Goal: Information Seeking & Learning: Find contact information

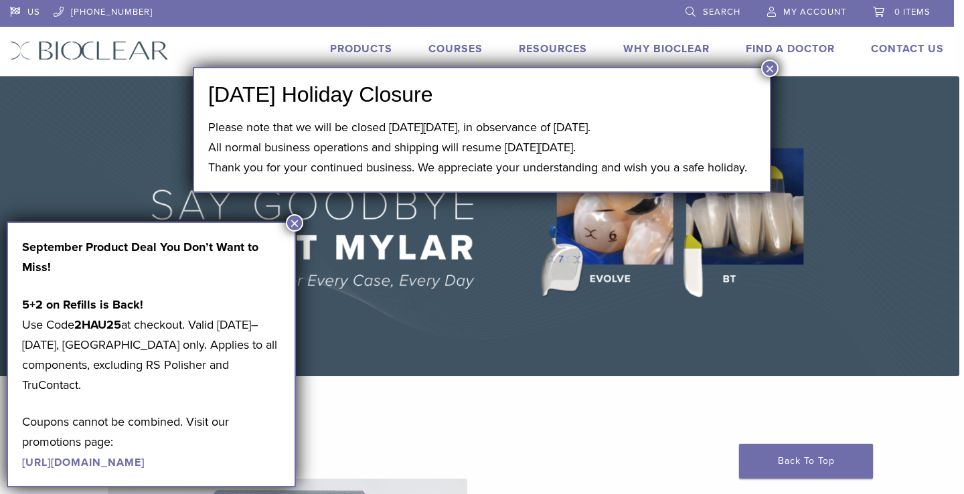
click at [774, 68] on button "×" at bounding box center [769, 68] width 17 height 17
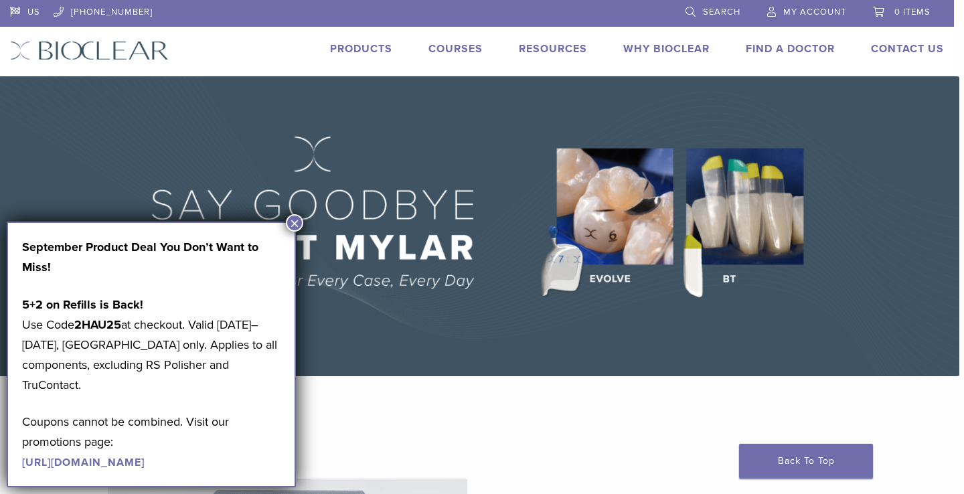
click at [301, 219] on button "×" at bounding box center [294, 222] width 17 height 17
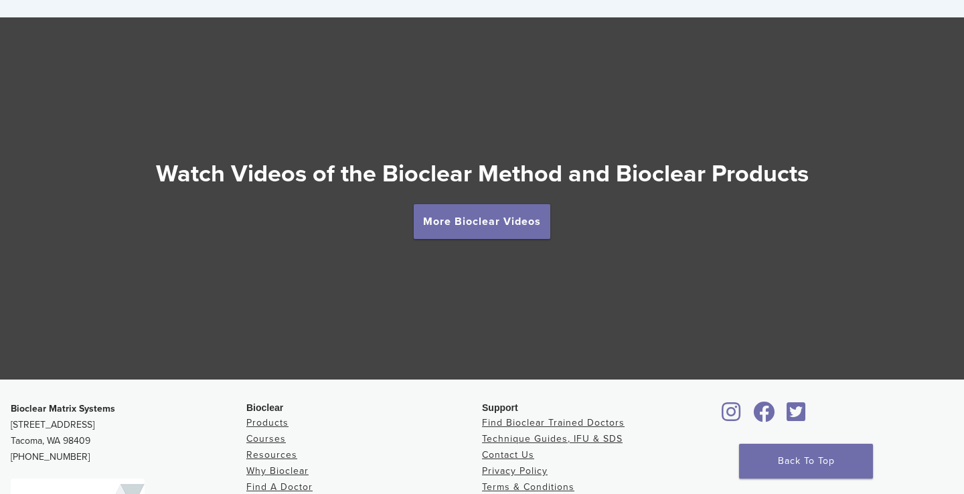
scroll to position [2338, 0]
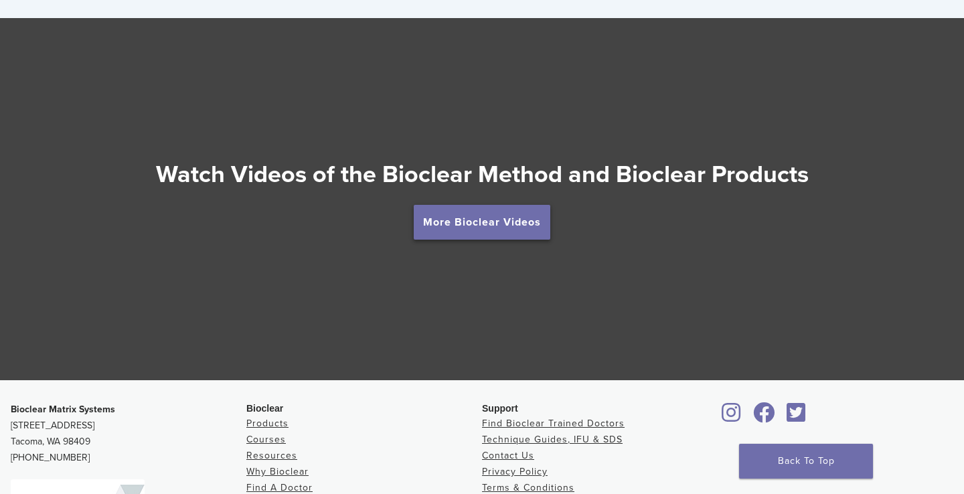
click at [483, 222] on link "More Bioclear Videos" at bounding box center [482, 222] width 137 height 35
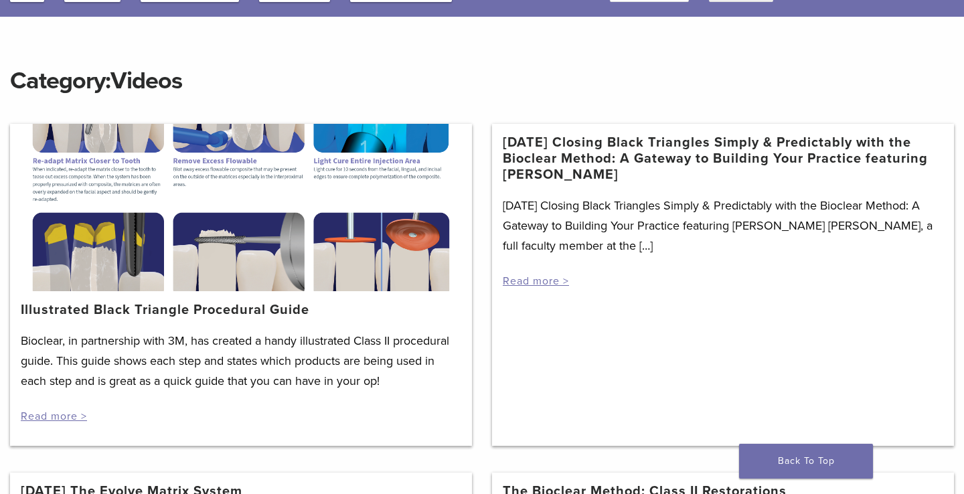
scroll to position [139, 0]
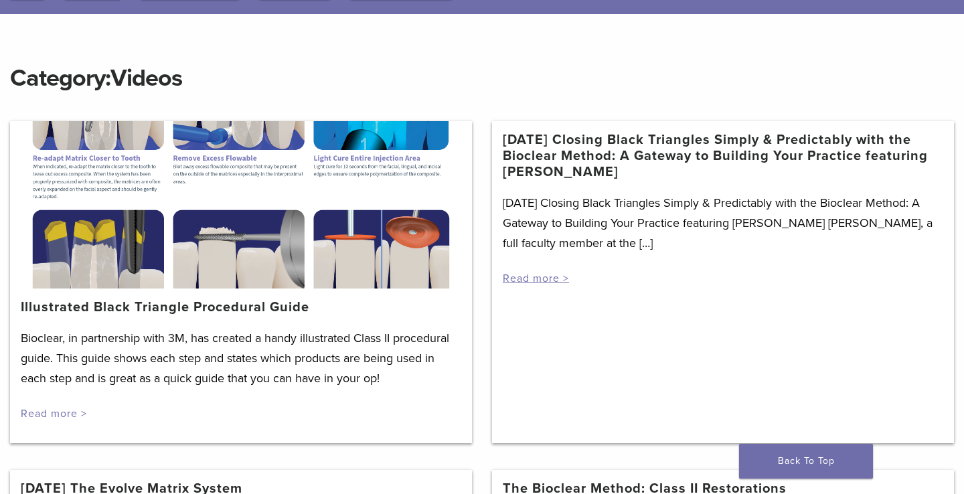
click at [60, 411] on link "Read more >" at bounding box center [54, 413] width 66 height 13
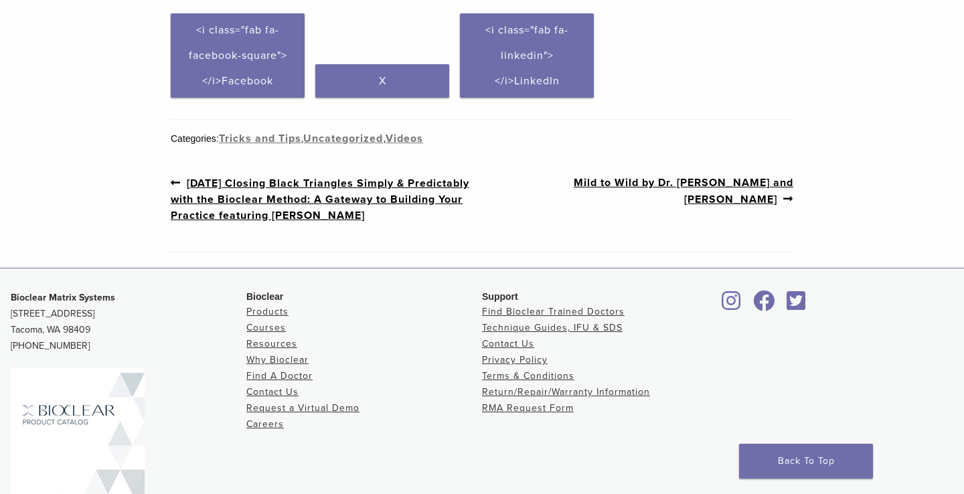
scroll to position [692, 0]
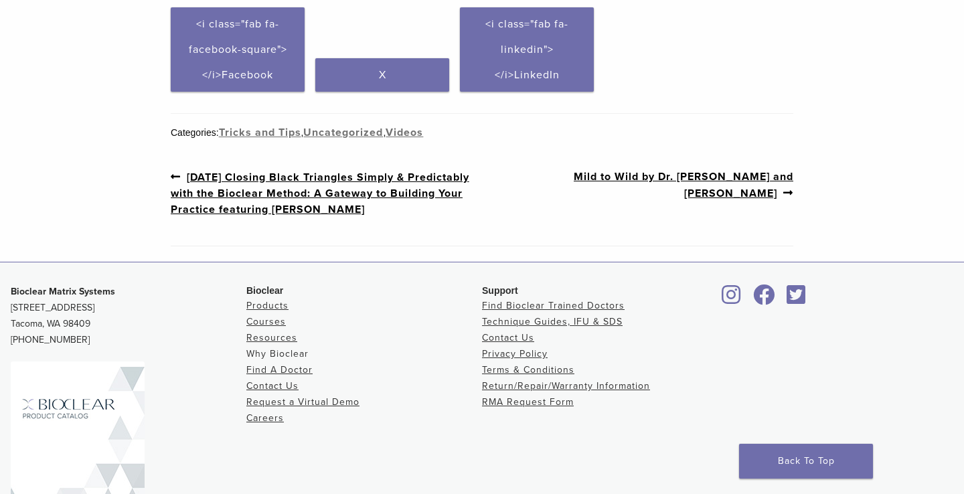
click at [277, 360] on link "Why Bioclear" at bounding box center [277, 353] width 62 height 11
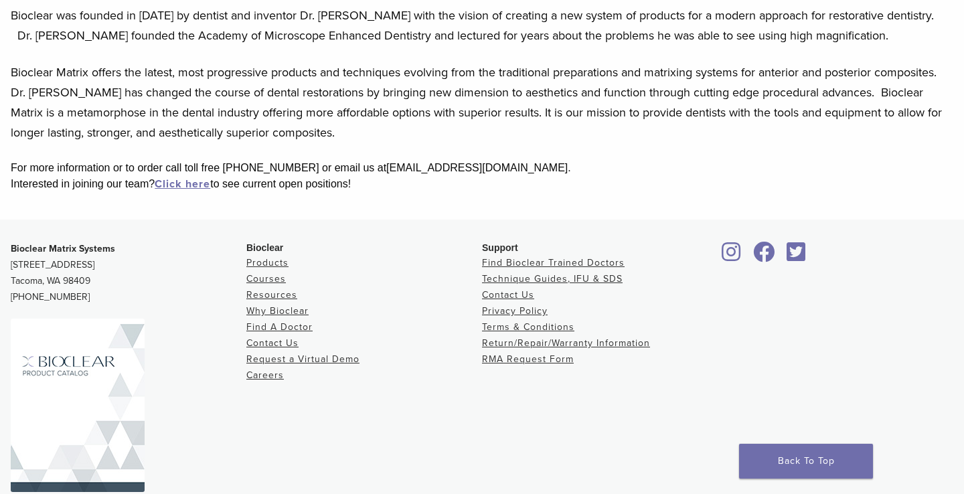
scroll to position [334, 0]
click at [528, 261] on link "Find Bioclear Trained Doctors" at bounding box center [553, 261] width 143 height 11
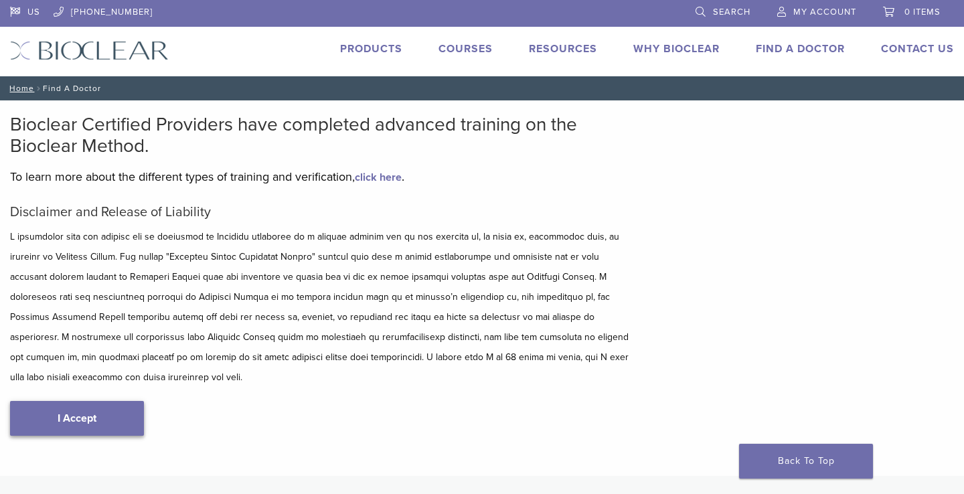
click at [97, 401] on link "I Accept" at bounding box center [77, 418] width 134 height 35
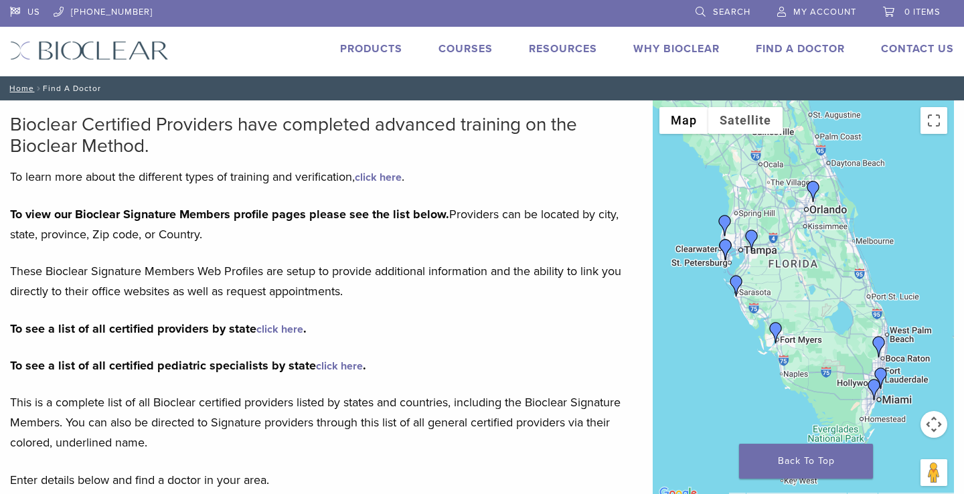
click at [737, 284] on img "Dr. Hank Michael" at bounding box center [736, 285] width 21 height 21
